Goal: Task Accomplishment & Management: Manage account settings

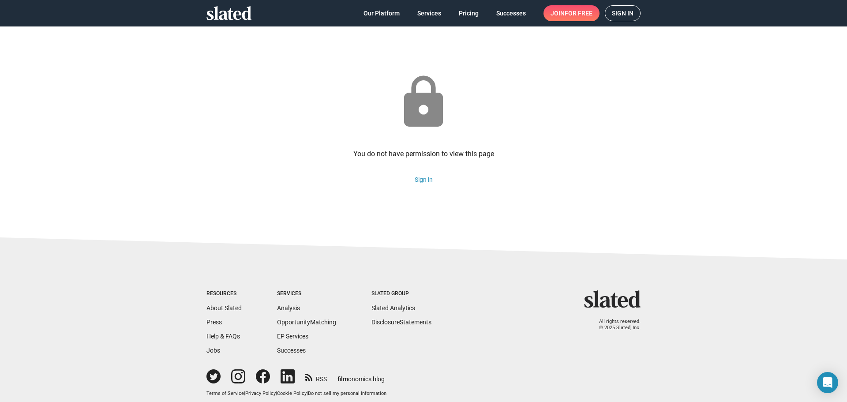
click at [621, 13] on span "Sign in" at bounding box center [623, 13] width 22 height 15
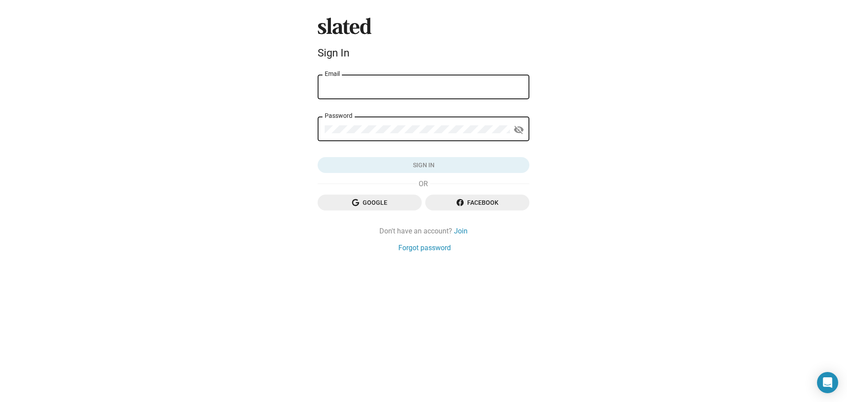
click at [424, 83] on div "Email" at bounding box center [424, 86] width 198 height 26
type input "[EMAIL_ADDRESS][DOMAIN_NAME]"
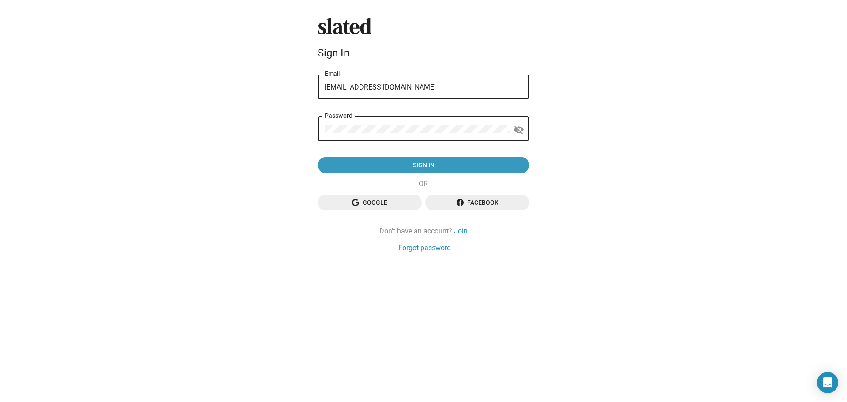
click at [425, 166] on span "Sign in" at bounding box center [424, 165] width 198 height 16
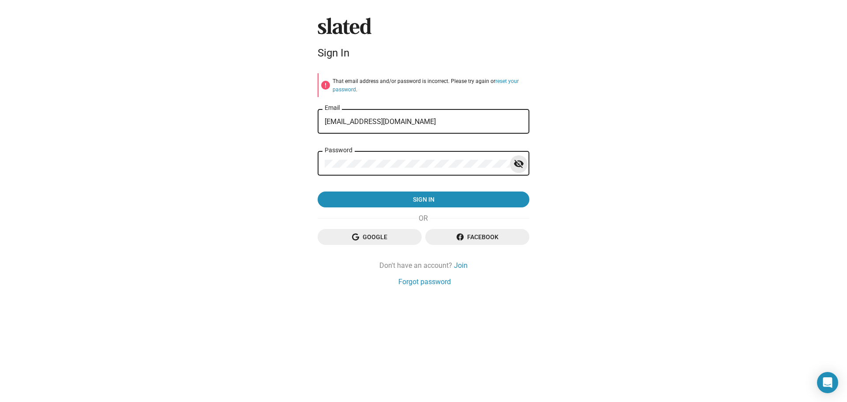
click at [519, 162] on mat-icon "visibility_off" at bounding box center [519, 164] width 11 height 14
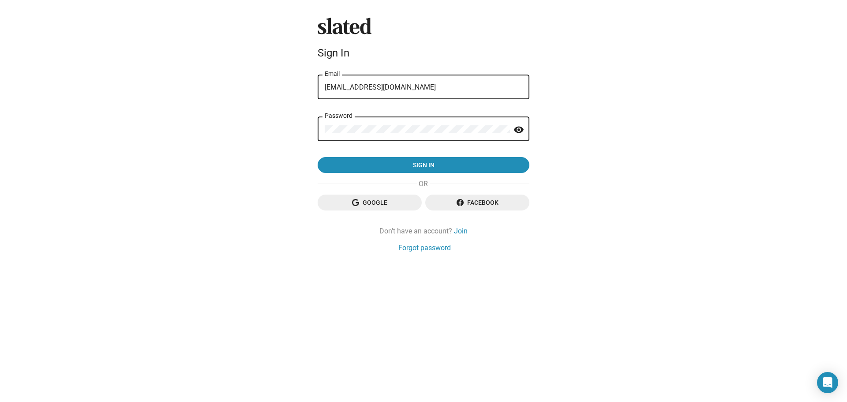
click at [318, 157] on button "Sign in" at bounding box center [424, 165] width 212 height 16
